Goal: Task Accomplishment & Management: Complete application form

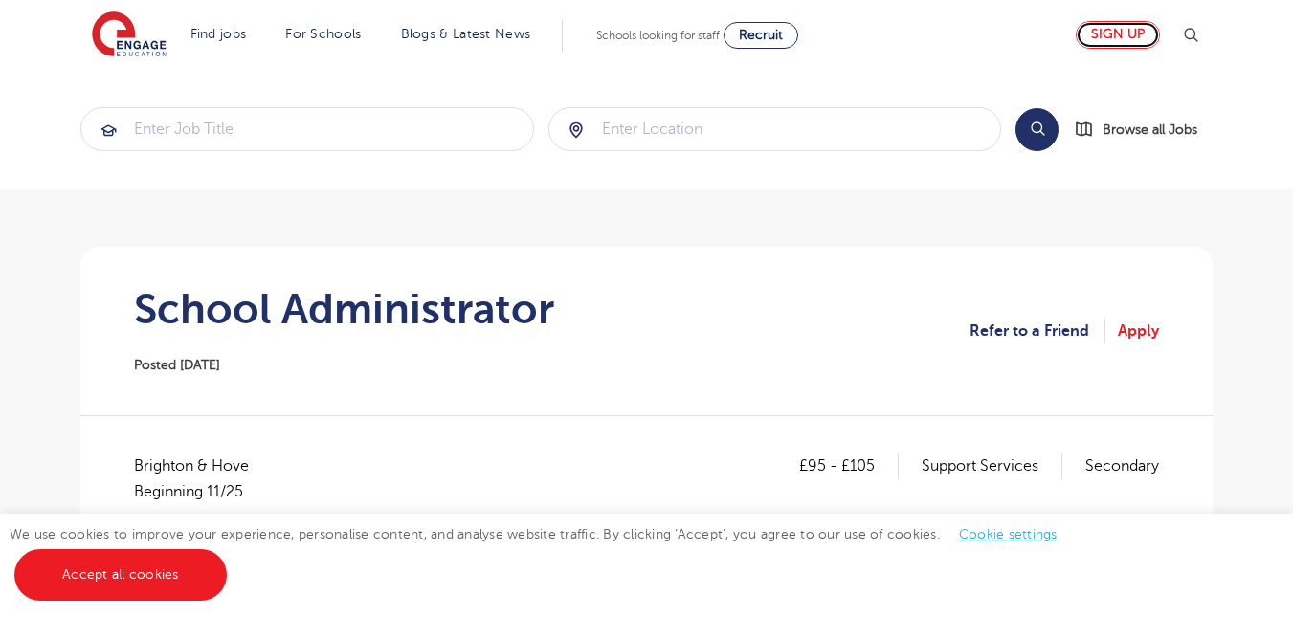
click at [1136, 34] on link "Sign up" at bounding box center [1118, 35] width 84 height 28
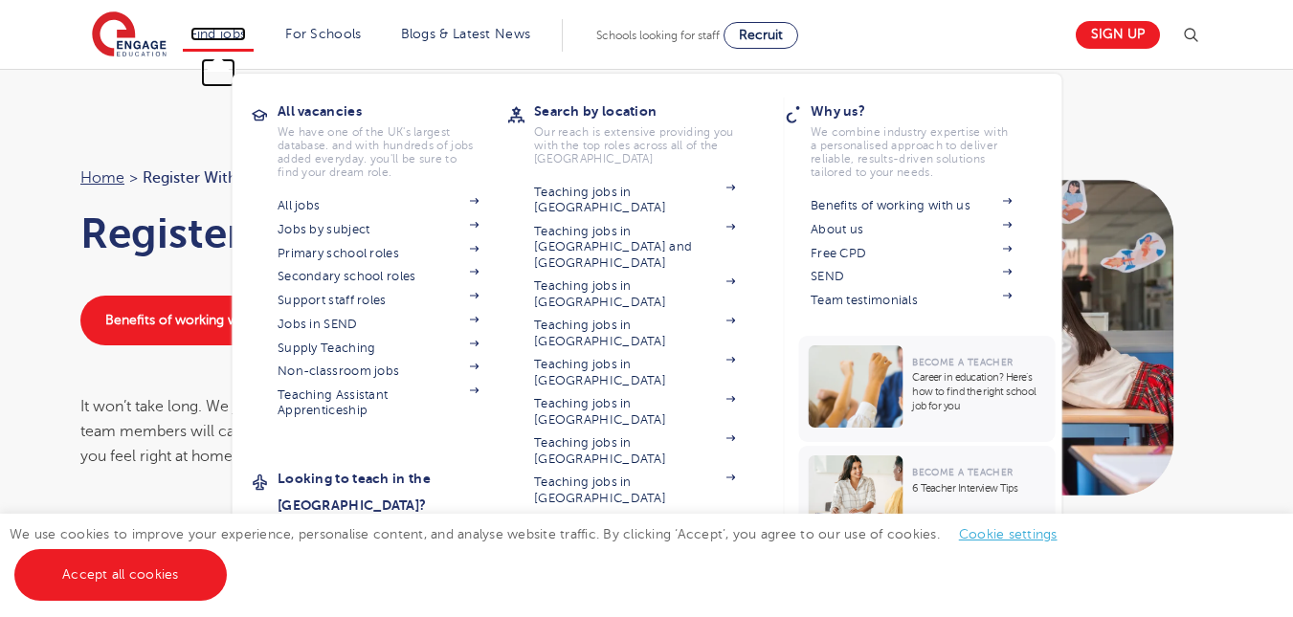
click at [222, 27] on link "Find jobs" at bounding box center [218, 34] width 56 height 14
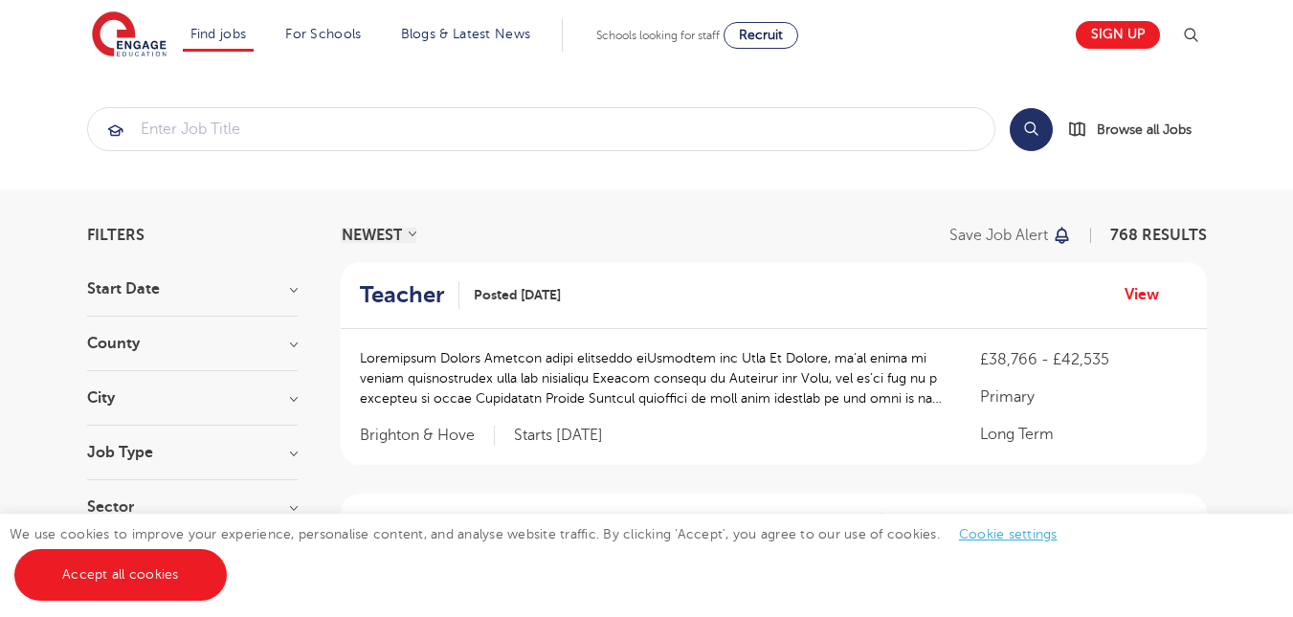
click at [125, 412] on div "City Hounslow 60 Leeds 33 Wandsworth 33 Broxbourne 30 Ealing 29 Show more" at bounding box center [192, 408] width 211 height 35
click at [289, 396] on h3 "City" at bounding box center [192, 398] width 211 height 15
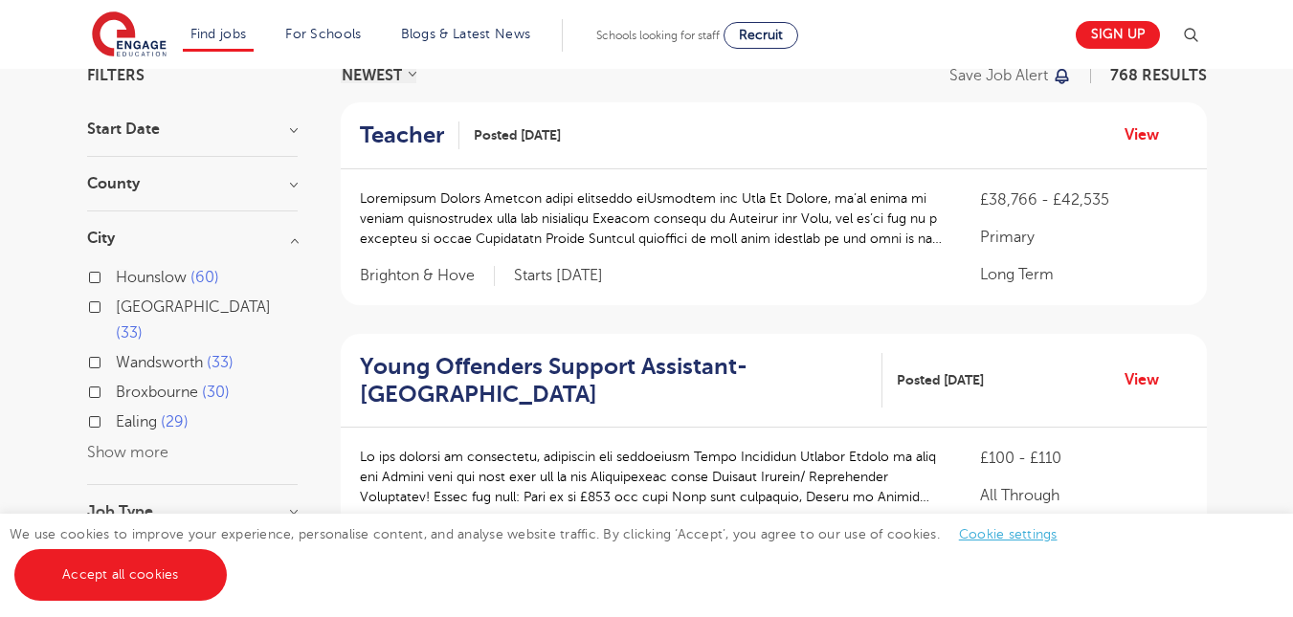
scroll to position [191, 0]
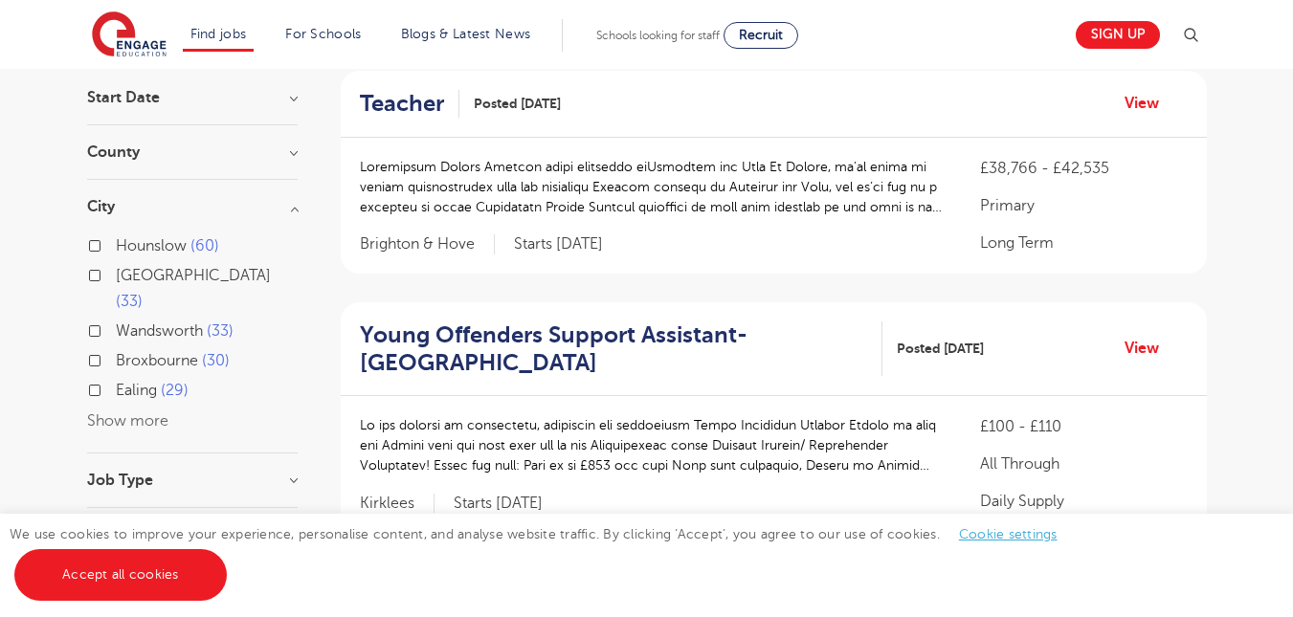
click at [118, 413] on button "Show more" at bounding box center [127, 421] width 81 height 17
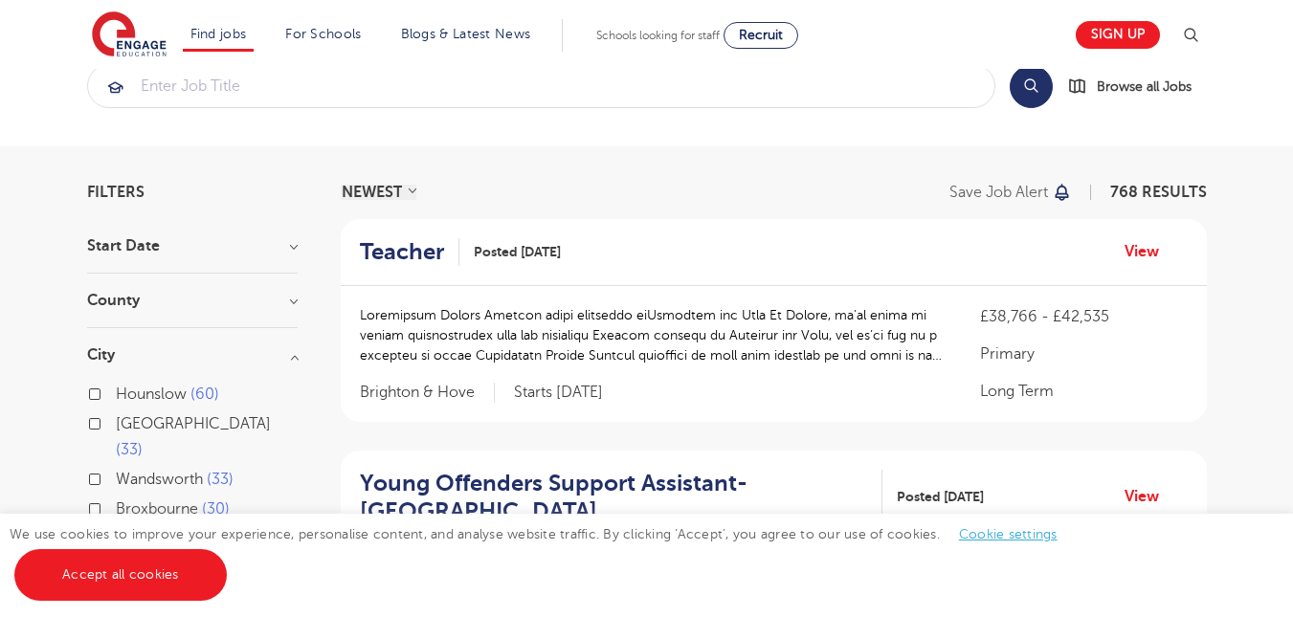
scroll to position [0, 0]
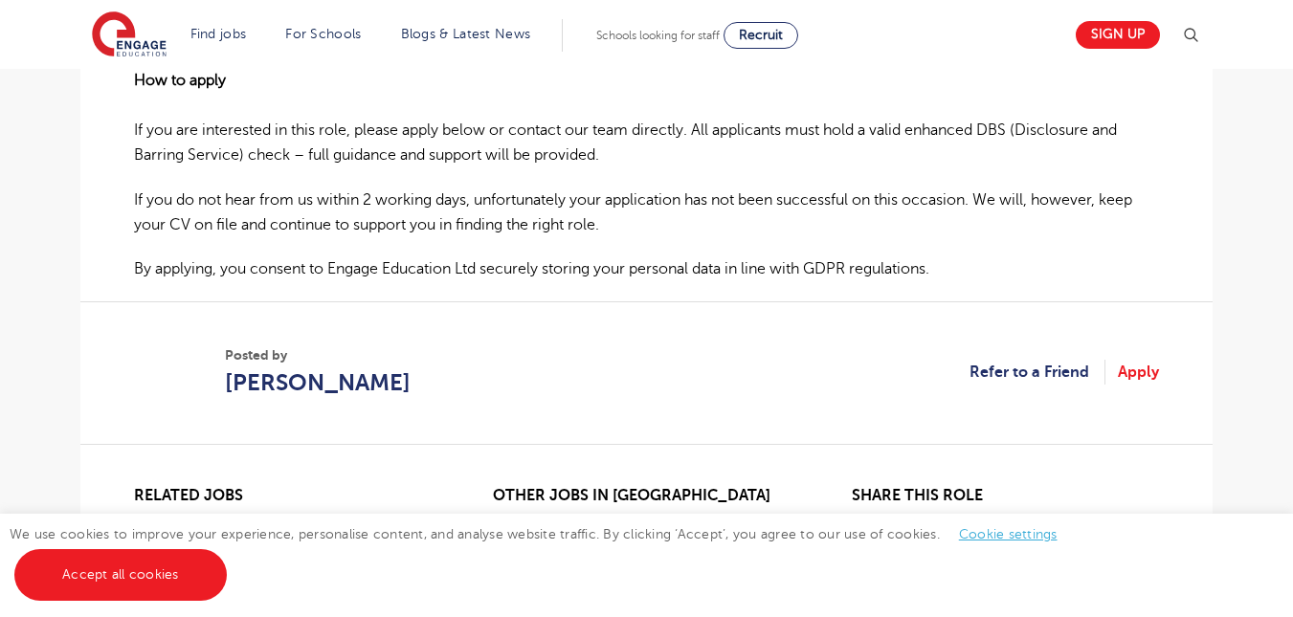
scroll to position [1561, 0]
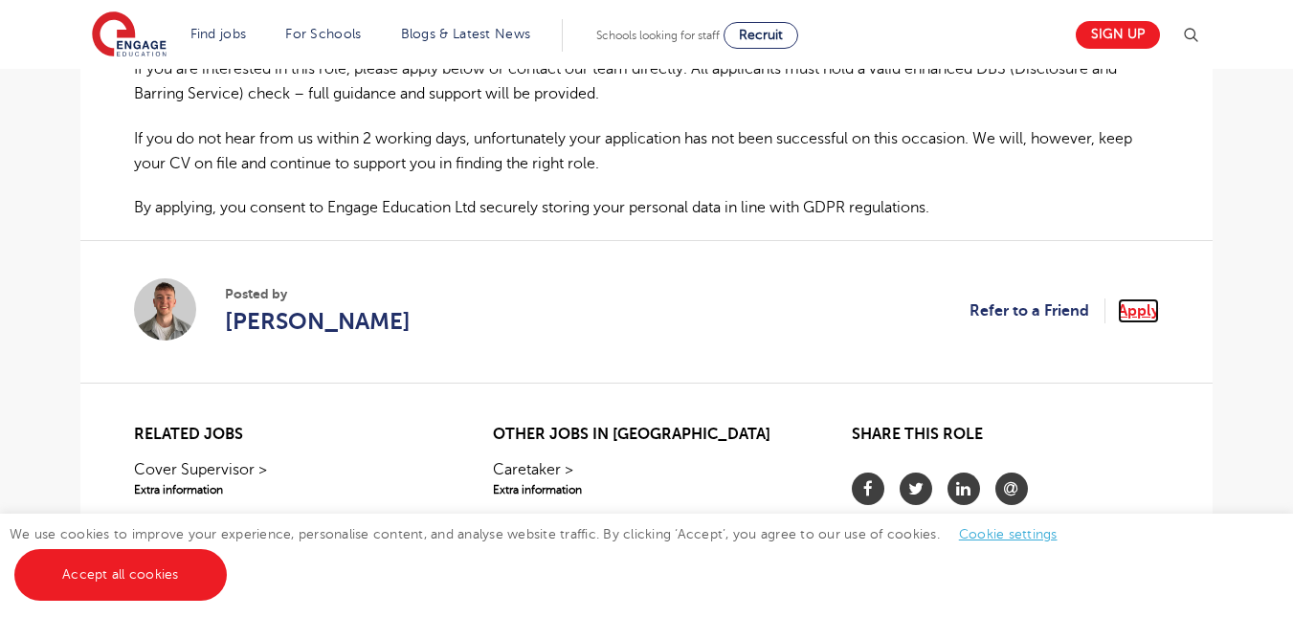
click at [1143, 308] on link "Apply" at bounding box center [1138, 311] width 41 height 25
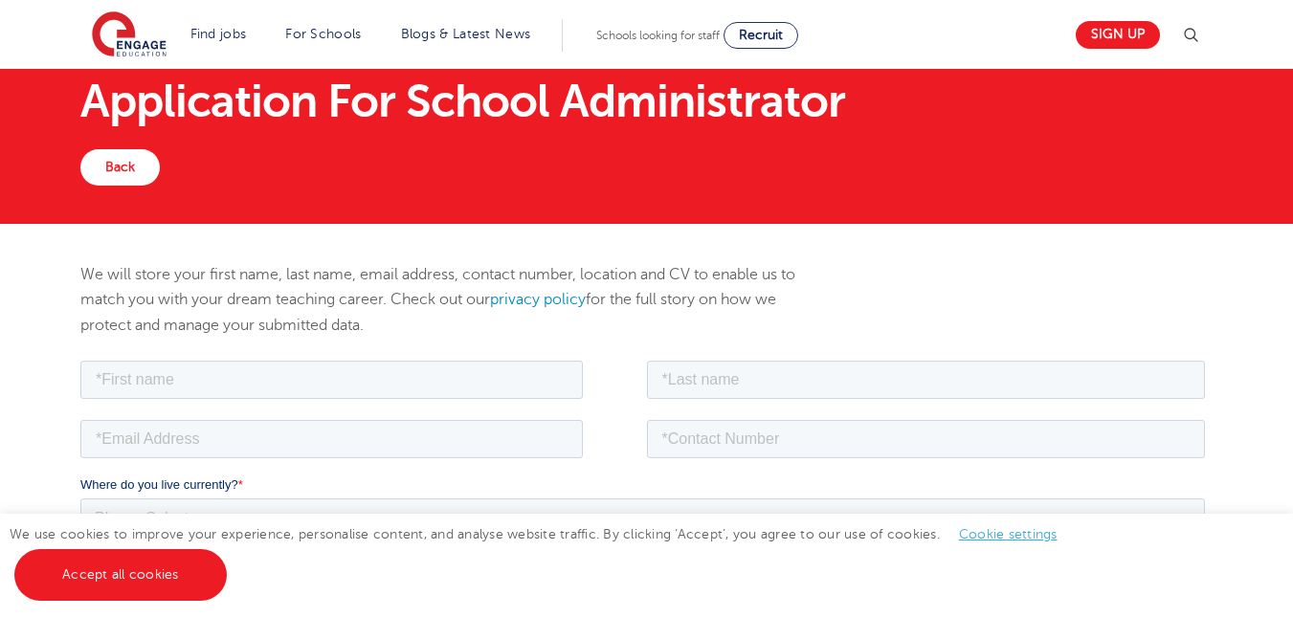
scroll to position [191, 0]
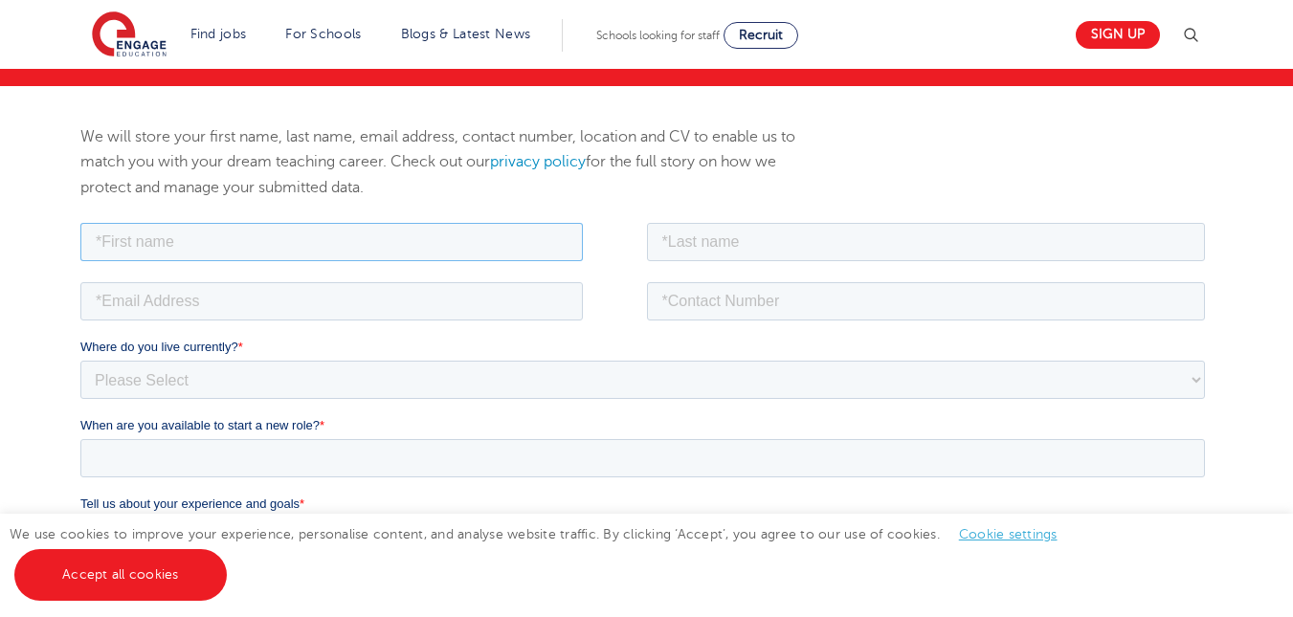
click at [236, 232] on input "text" at bounding box center [331, 241] width 503 height 38
type input "[PERSON_NAME]"
click at [229, 302] on input "email" at bounding box center [331, 300] width 503 height 38
type input "info@hannahohara.com"
drag, startPoint x: 718, startPoint y: 241, endPoint x: 725, endPoint y: 285, distance: 44.5
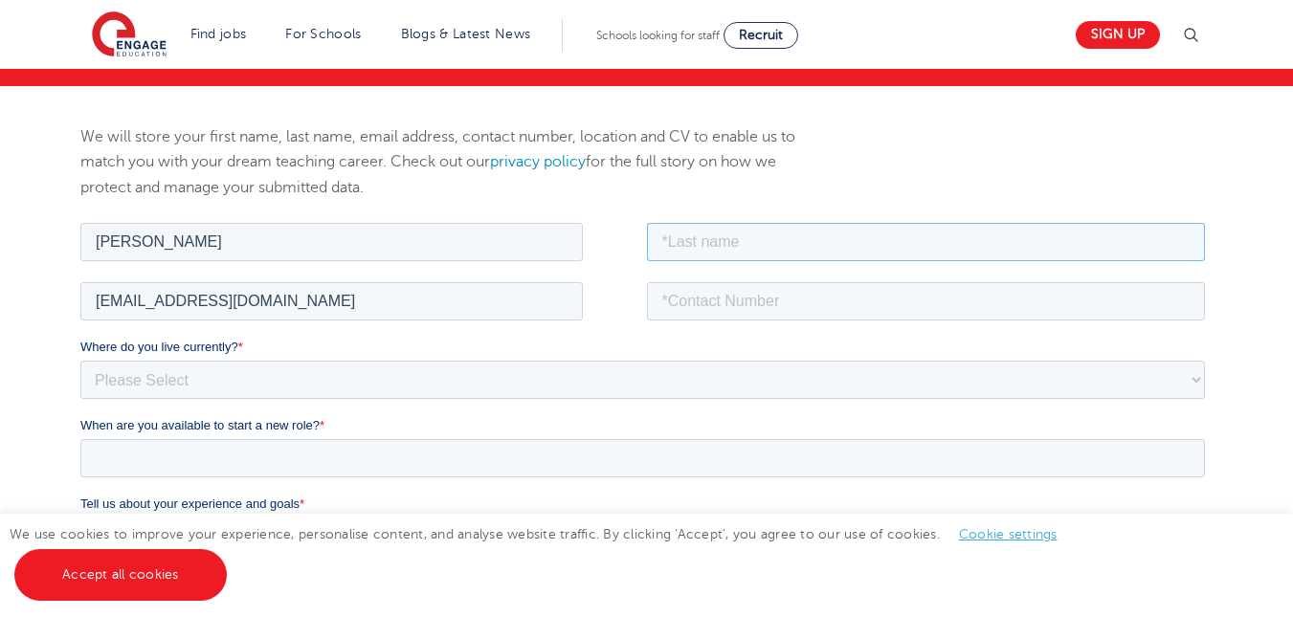
click at [718, 241] on input "text" at bounding box center [926, 241] width 559 height 38
type input "O'Hara"
click at [762, 318] on input "tel" at bounding box center [926, 300] width 559 height 38
type input "07590651324"
click at [324, 373] on select "Please Select UK Canada Ireland Australia New Zealand Europe USA South Africa J…" at bounding box center [642, 379] width 1125 height 38
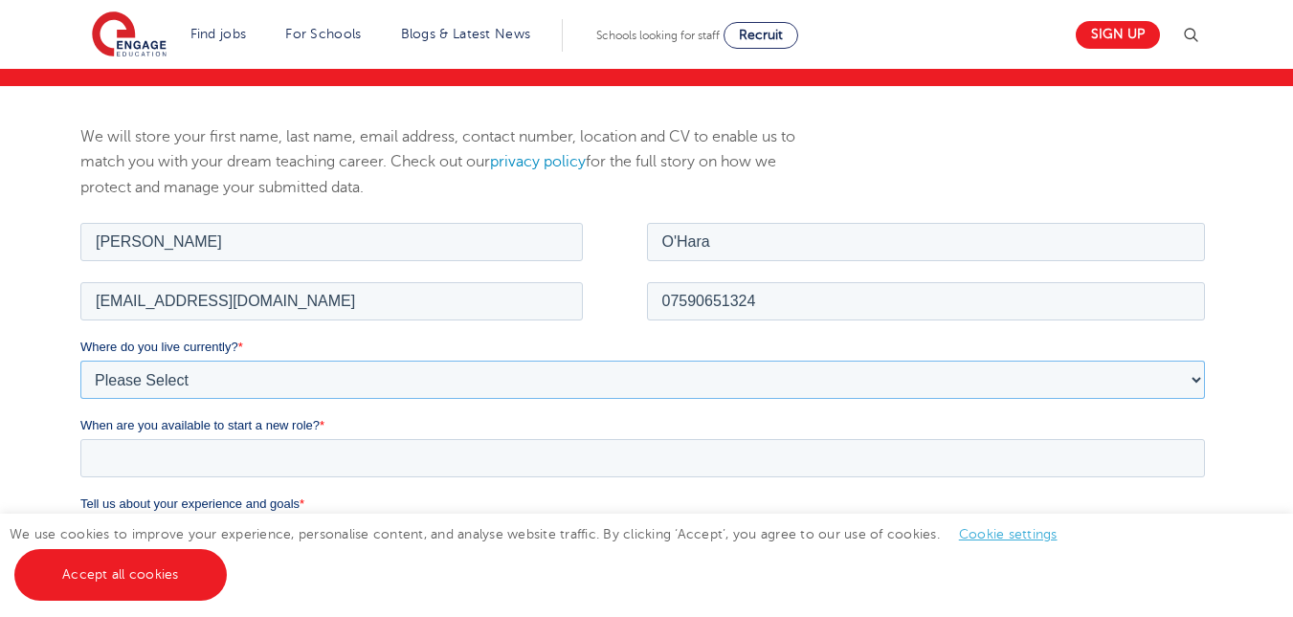
select select "UK"
click at [80, 360] on select "Please Select UK Canada Ireland Australia New Zealand Europe USA South Africa J…" at bounding box center [642, 379] width 1125 height 38
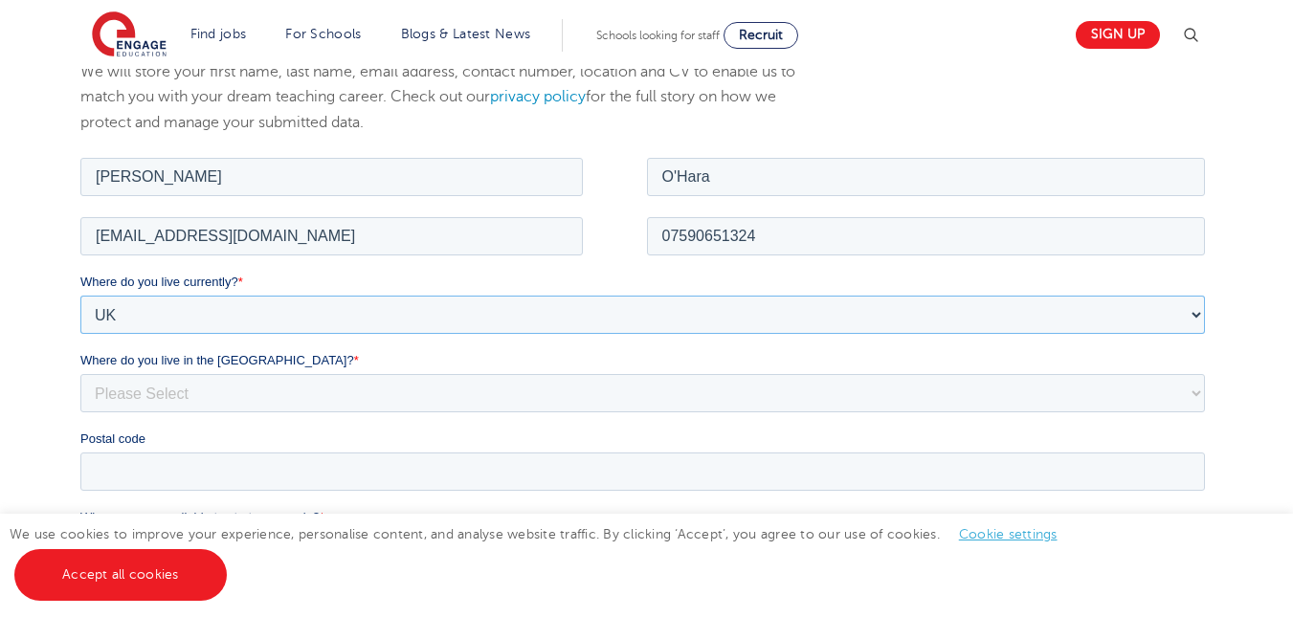
scroll to position [479, 0]
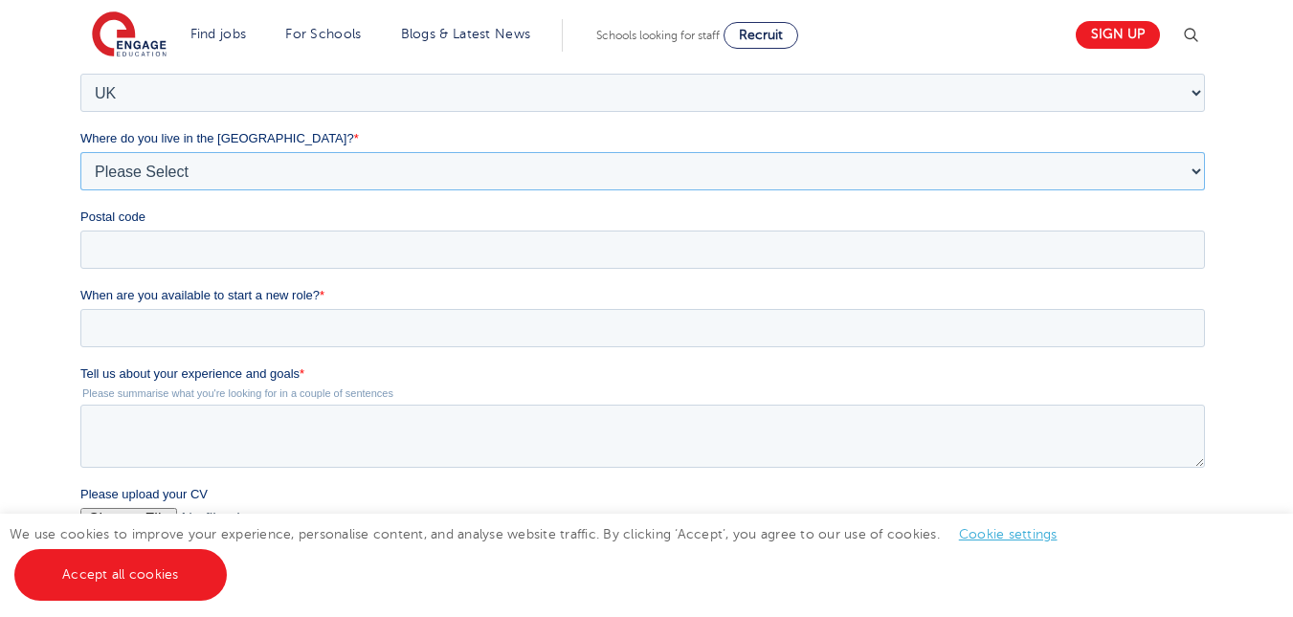
click at [387, 175] on select "Please Select Overseas Barnsley Bedfordshire Berkshire Bournemouth Bracknell Fo…" at bounding box center [642, 171] width 1125 height 38
select select "Brighton and Hove"
click at [80, 190] on select "Please Select Overseas Barnsley Bedfordshire Berkshire Bournemouth Bracknell Fo…" at bounding box center [642, 171] width 1125 height 38
click at [271, 254] on input "Postal code" at bounding box center [642, 250] width 1125 height 38
type input "BN2 0JP"
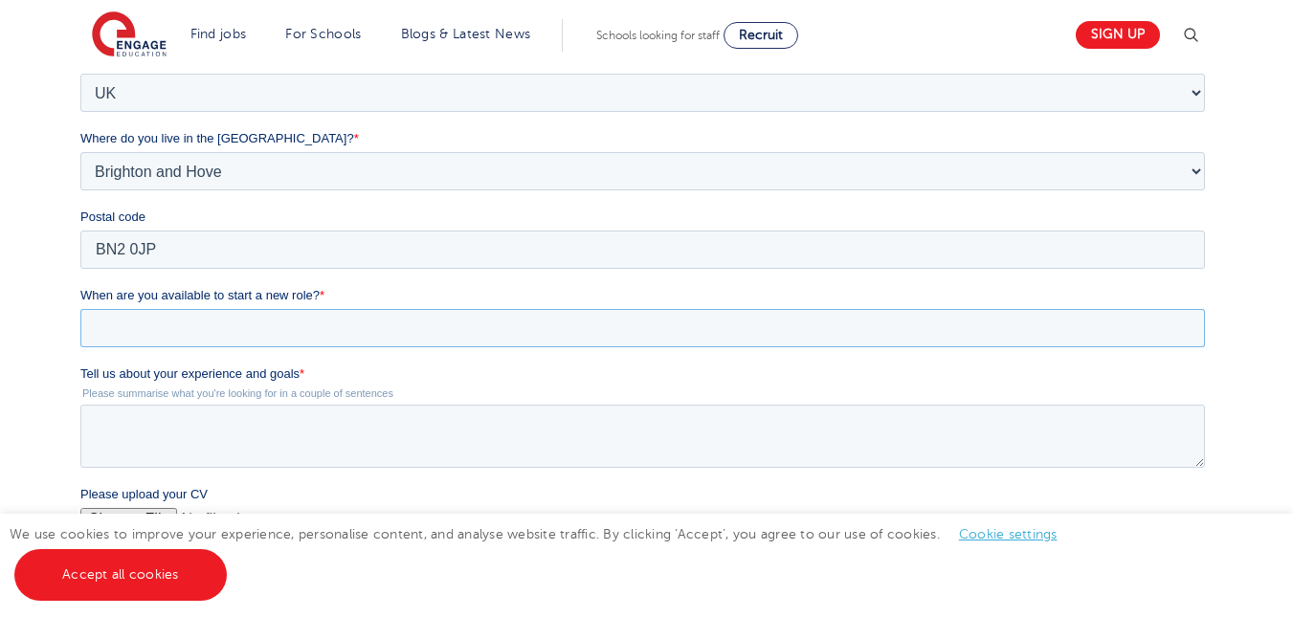
click at [294, 325] on input "When are you available to start a new role? *" at bounding box center [642, 328] width 1125 height 38
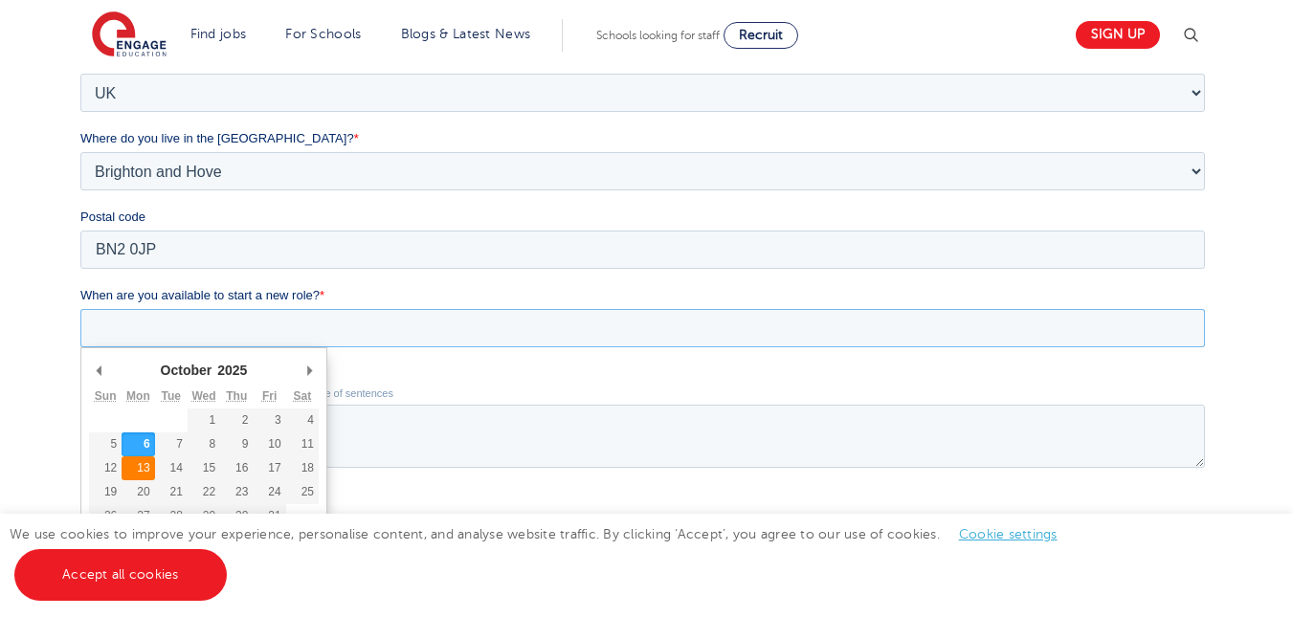
type div "2025-10-13"
type input "2025/10/13"
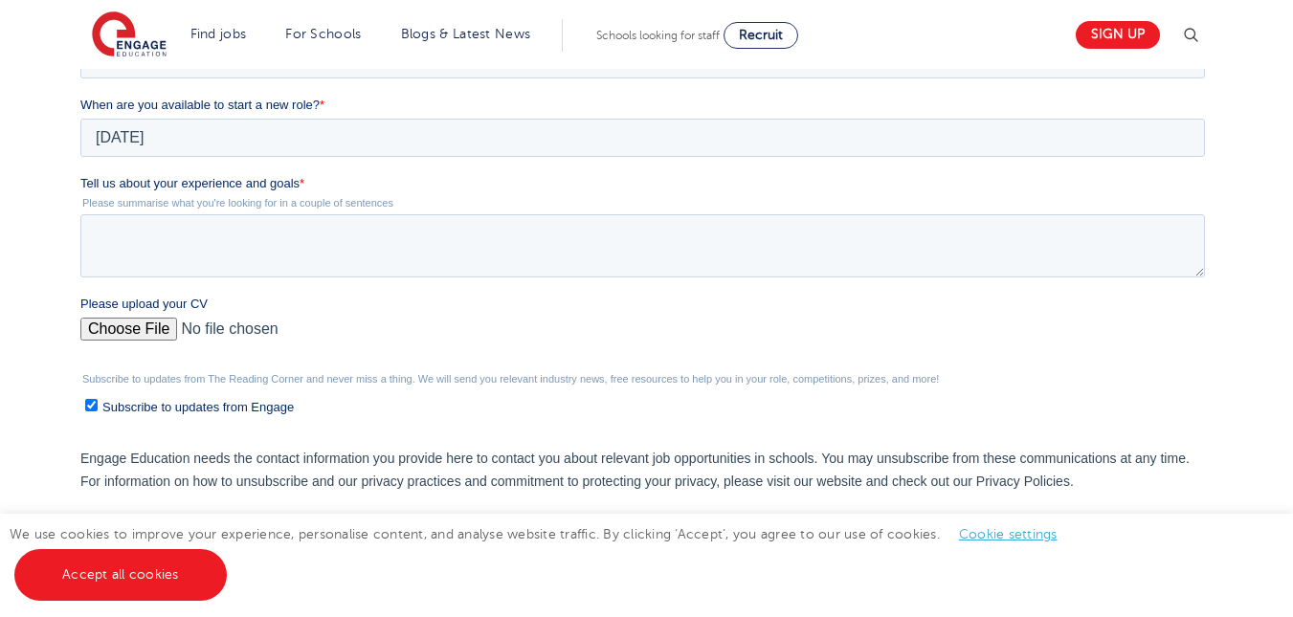
scroll to position [670, 0]
click at [385, 221] on textarea "Tell us about your experience and goals *" at bounding box center [642, 244] width 1125 height 63
type textarea "i"
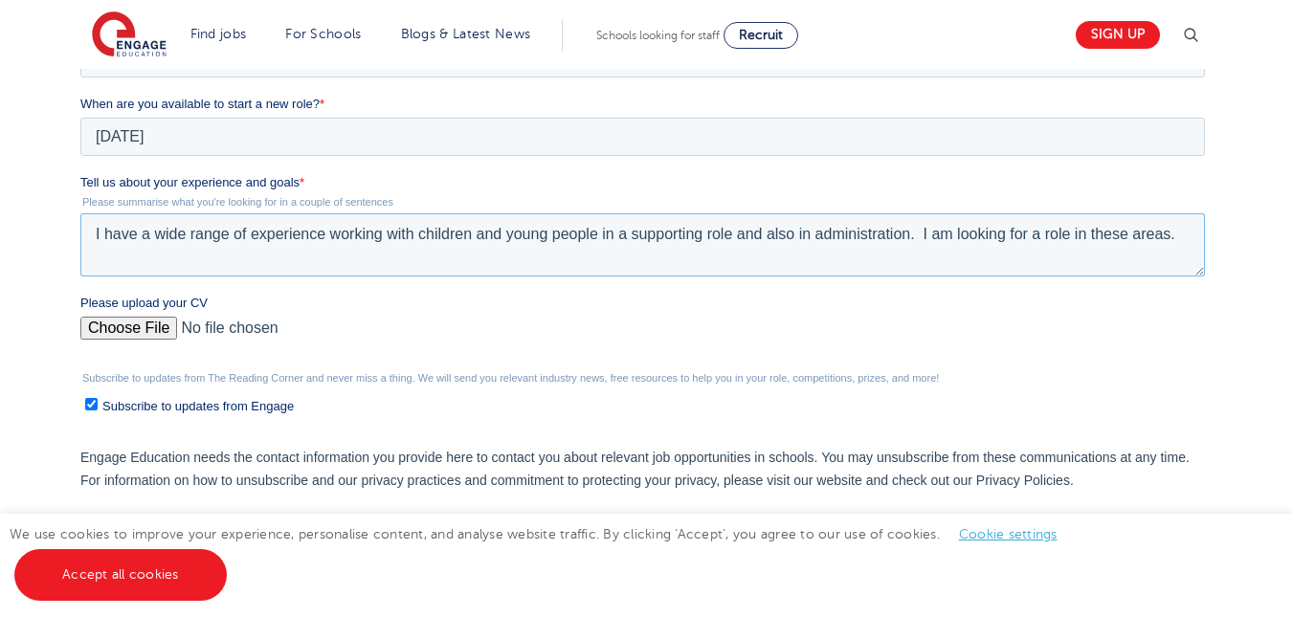
type textarea "I have a wide range of experience working with children and young people in a s…"
click at [112, 332] on input "Please upload your CV" at bounding box center [642, 336] width 1125 height 38
type input "C:\fakepath\Hannah O’Hara - CV 2025 - Administration.pdf"
click at [626, 235] on textarea "I have a wide range of experience working with children and young people in a s…" at bounding box center [642, 244] width 1125 height 63
click at [687, 235] on textarea "I have a wide range of experience working with children and young people in sup…" at bounding box center [642, 244] width 1125 height 63
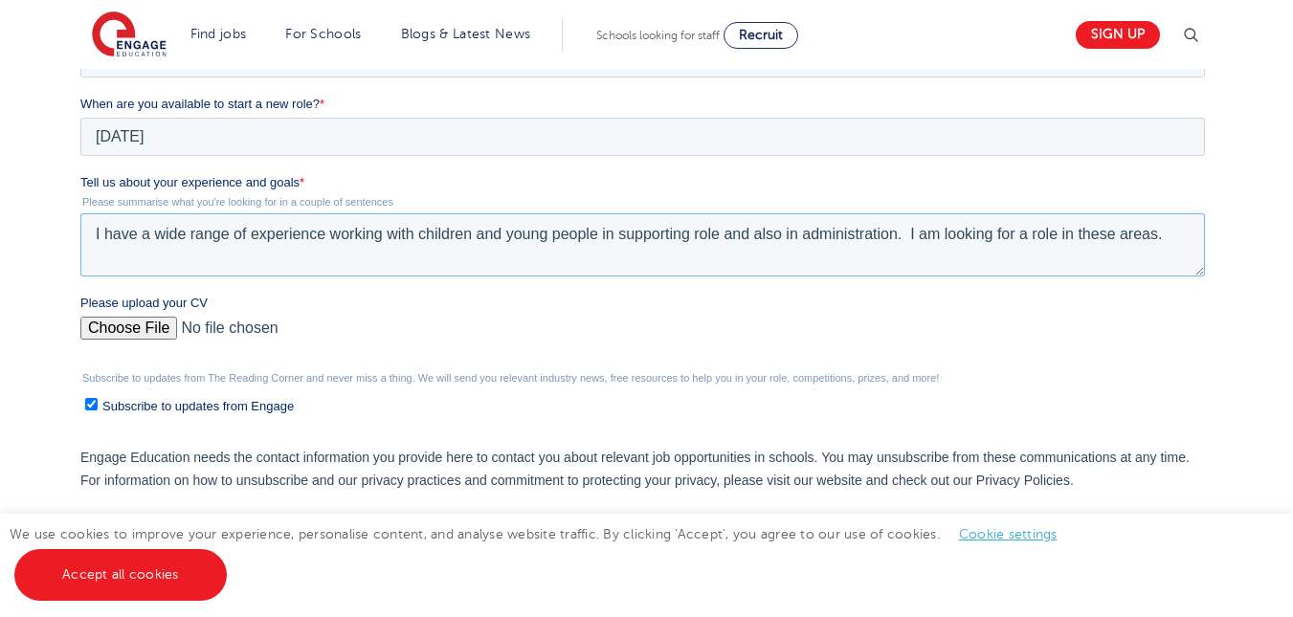
click at [720, 229] on textarea "I have a wide range of experience working with children and young people in sup…" at bounding box center [642, 244] width 1125 height 63
click at [905, 233] on textarea "I have a wide range of experience working with children and young people in sup…" at bounding box center [642, 244] width 1125 height 63
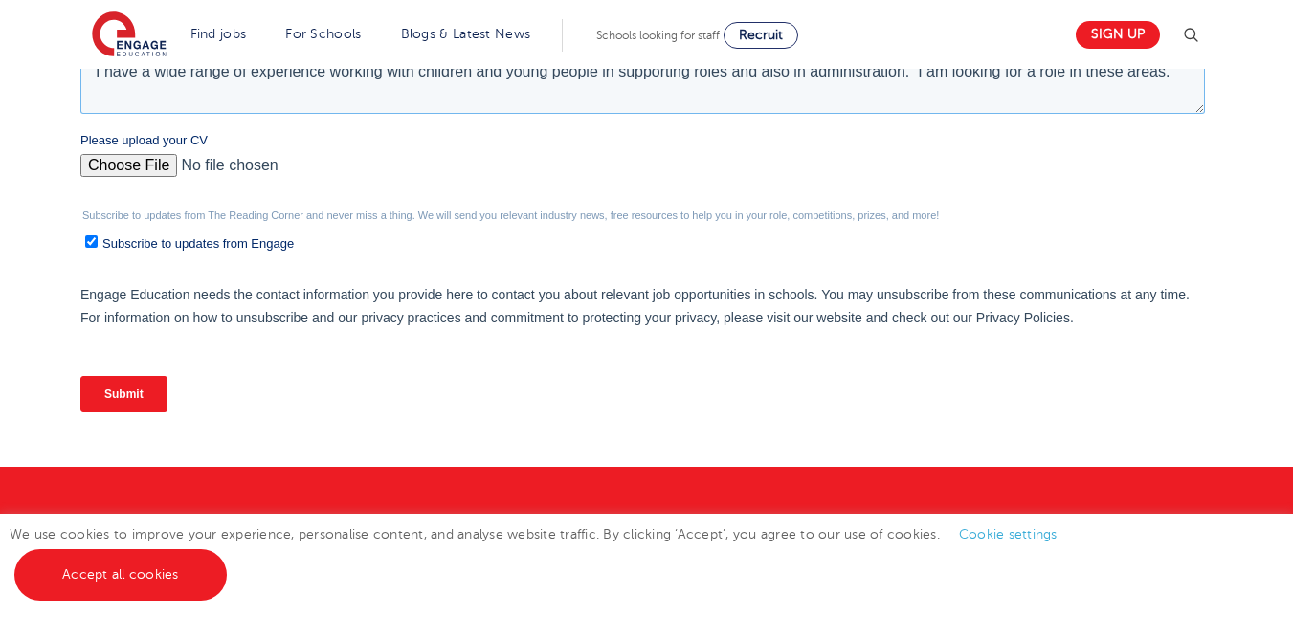
scroll to position [861, 0]
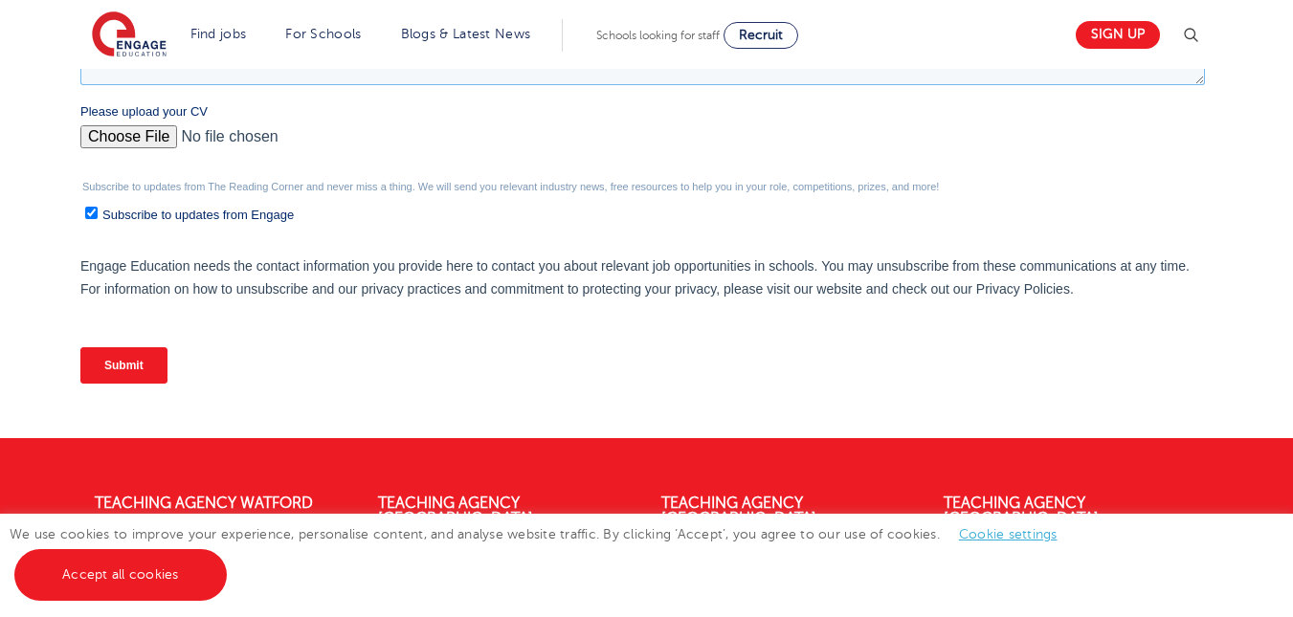
type textarea "I have a wide range of experience working with children and young people in sup…"
click at [138, 363] on input "Submit" at bounding box center [123, 365] width 87 height 36
